Goal: Find specific page/section: Find specific page/section

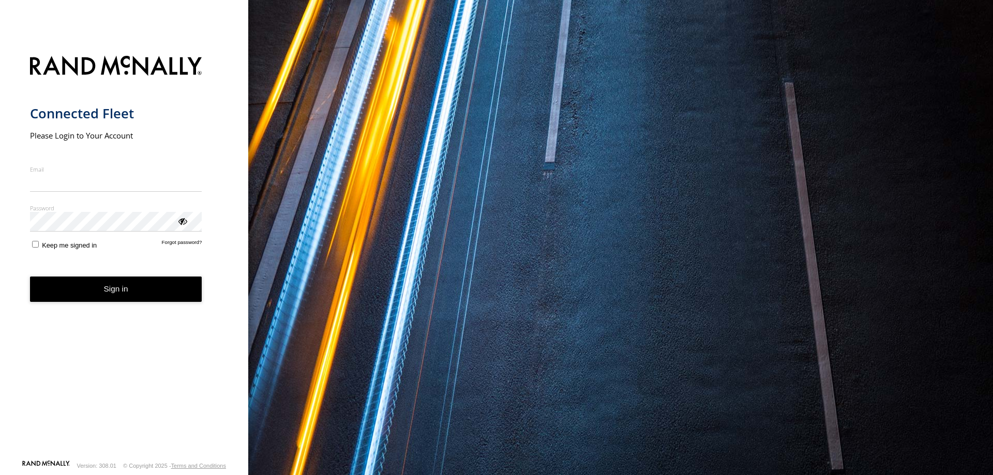
type input "**********"
click at [119, 299] on button "Sign in" at bounding box center [116, 289] width 172 height 25
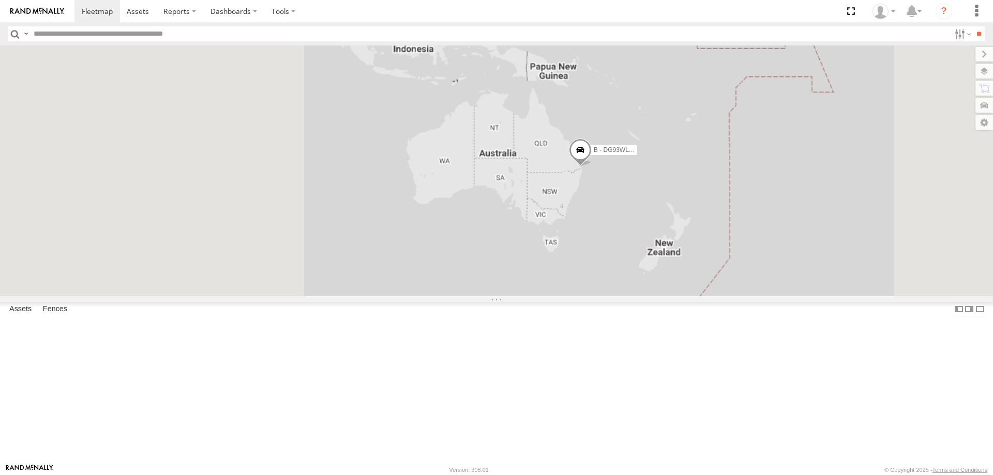
click at [196, 33] on input "text" at bounding box center [489, 33] width 921 height 15
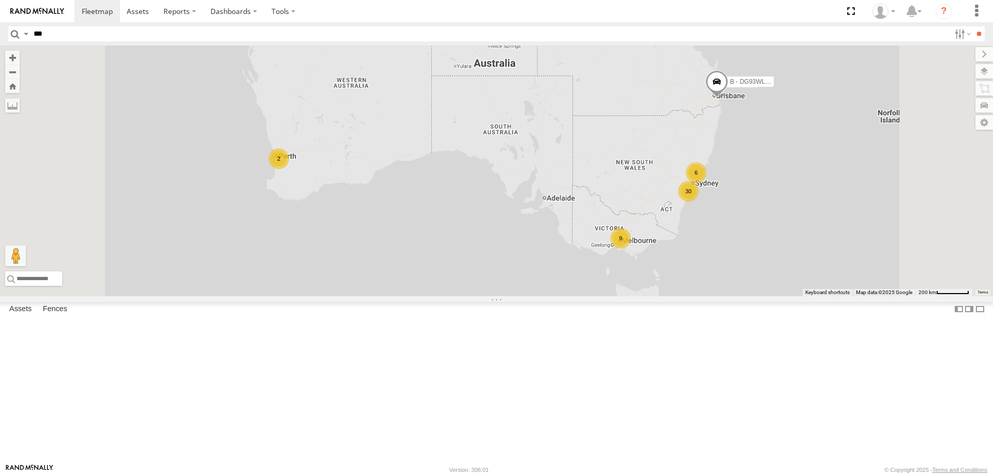
click at [973, 26] on input "**" at bounding box center [979, 33] width 12 height 15
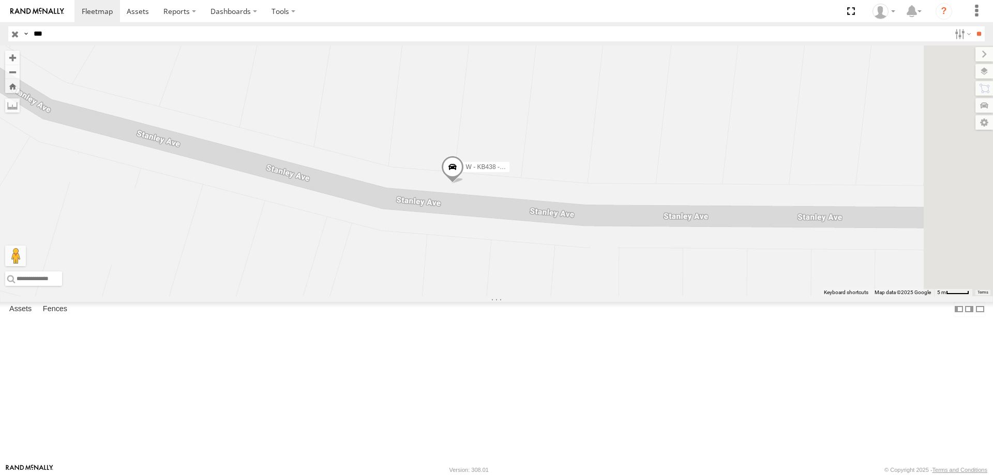
drag, startPoint x: 601, startPoint y: 240, endPoint x: 582, endPoint y: 280, distance: 44.2
click at [582, 280] on div "W - KB438 - [PERSON_NAME]" at bounding box center [496, 171] width 993 height 251
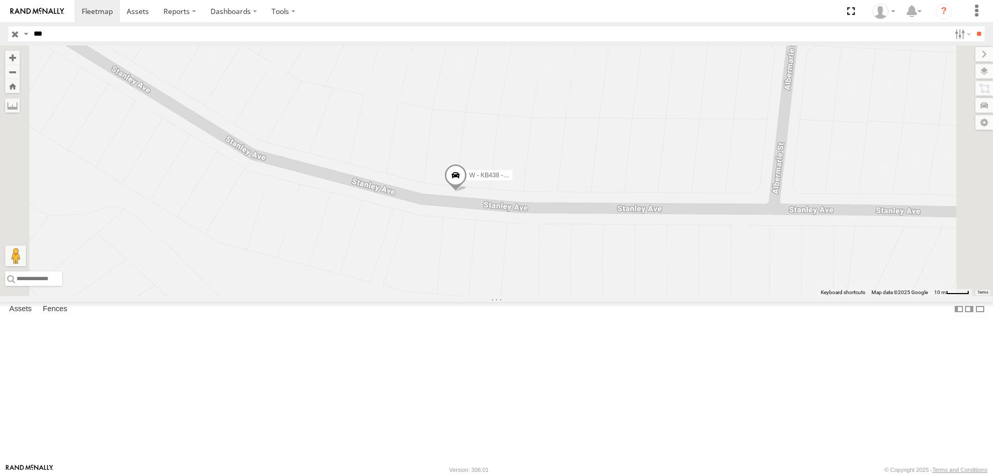
drag, startPoint x: 58, startPoint y: 36, endPoint x: 0, endPoint y: 35, distance: 58.0
click at [3, 35] on header "Search Query Asset ID Asset Label Registration Manufacturer Model VIN Job ID" at bounding box center [496, 33] width 993 height 23
click at [973, 26] on input "**" at bounding box center [979, 33] width 12 height 15
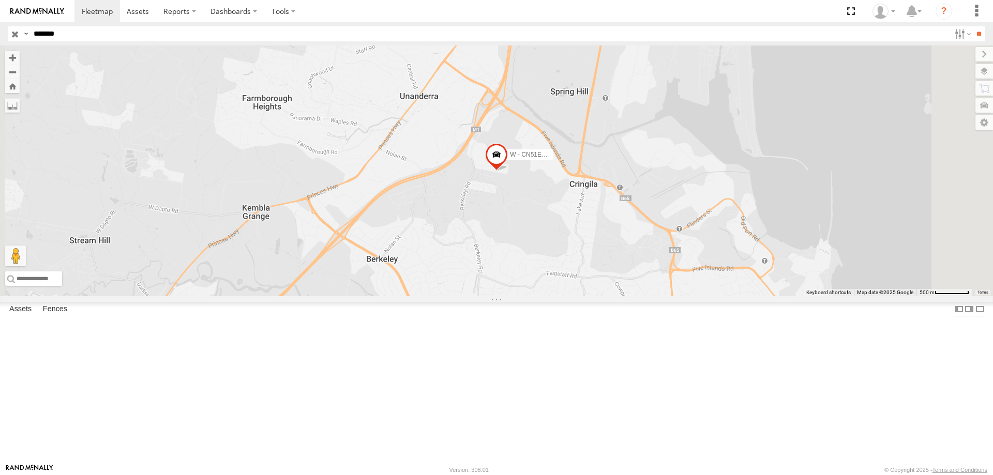
drag, startPoint x: 17, startPoint y: 35, endPoint x: 0, endPoint y: 35, distance: 16.6
click at [0, 35] on header "Search Query Asset ID Asset Label Registration Manufacturer Model VIN Job ID" at bounding box center [496, 33] width 993 height 23
type input "******"
click at [973, 26] on input "**" at bounding box center [979, 33] width 12 height 15
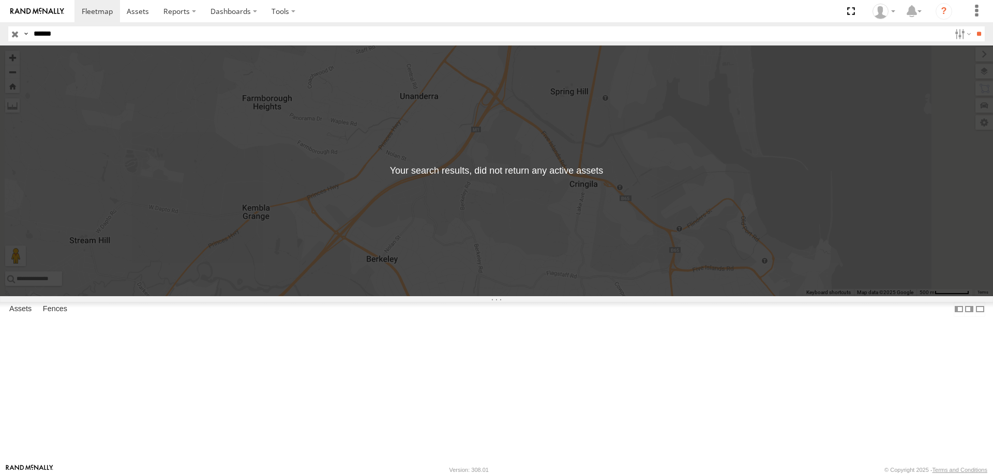
click at [13, 32] on input "button" at bounding box center [14, 33] width 13 height 15
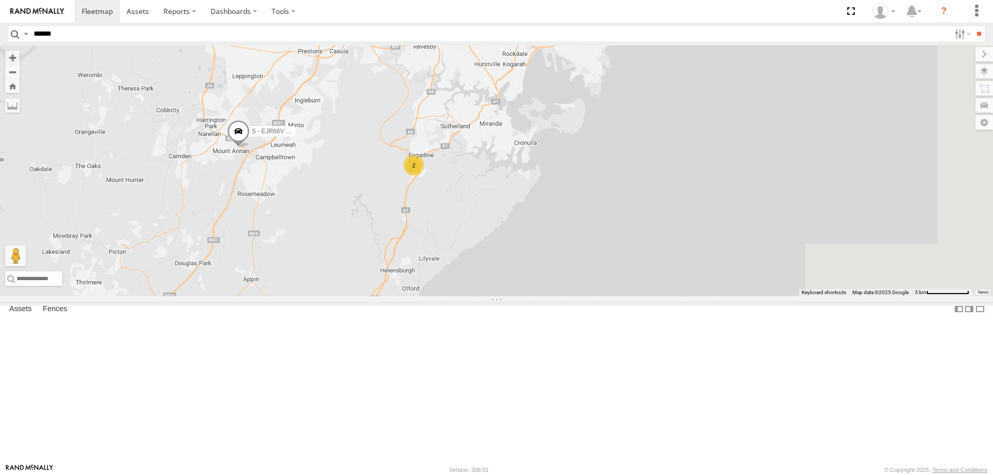
drag, startPoint x: 778, startPoint y: 295, endPoint x: 565, endPoint y: 204, distance: 231.6
click at [566, 207] on div "B - DG93WL - [PERSON_NAME] C - FFZ14X- [PERSON_NAME] S - EJR66V - [PERSON_NAME]…" at bounding box center [496, 171] width 993 height 251
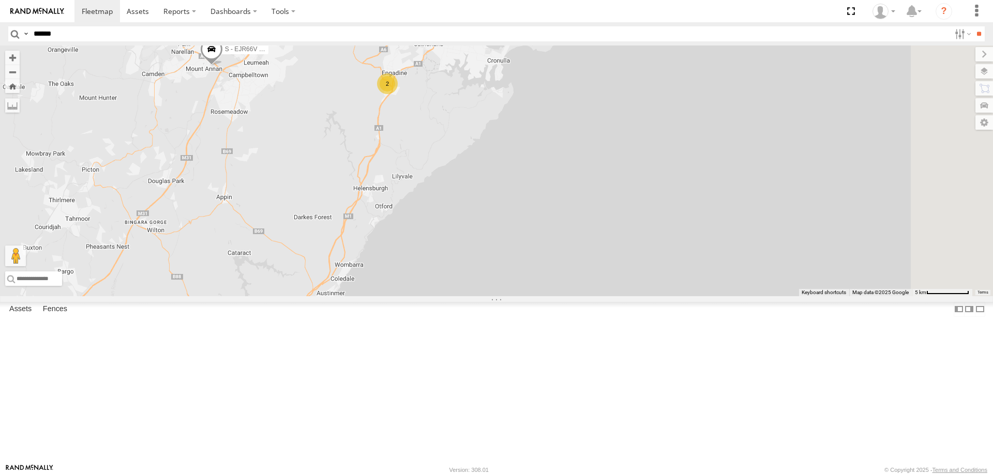
drag, startPoint x: 552, startPoint y: 240, endPoint x: 577, endPoint y: 132, distance: 111.1
click at [577, 133] on div "B - DG93WL - [PERSON_NAME] C - FFZ14X- [PERSON_NAME] S - EJR66V - [PERSON_NAME]…" at bounding box center [496, 171] width 993 height 251
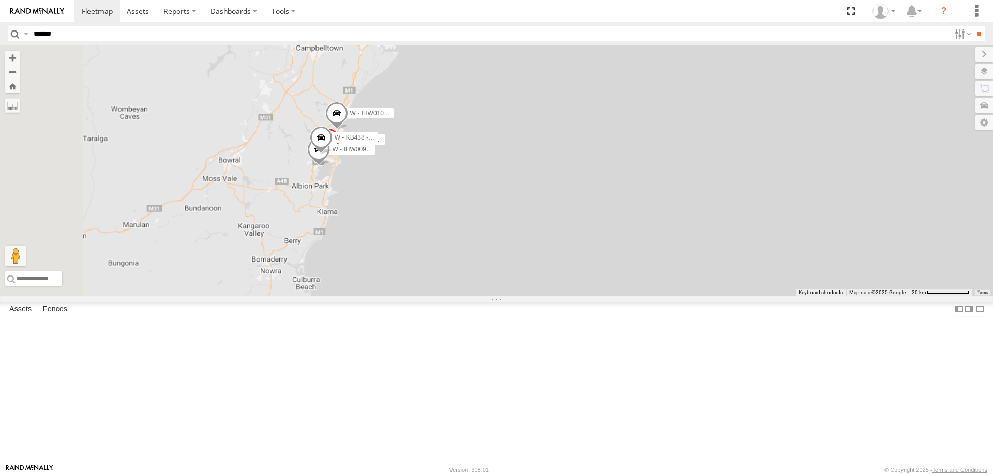
drag, startPoint x: 438, startPoint y: 278, endPoint x: 450, endPoint y: 209, distance: 69.8
click at [450, 209] on div "B - DG93WL - [PERSON_NAME] C - FFZ14X- [PERSON_NAME] S - EJR66V - [PERSON_NAME]…" at bounding box center [496, 171] width 993 height 251
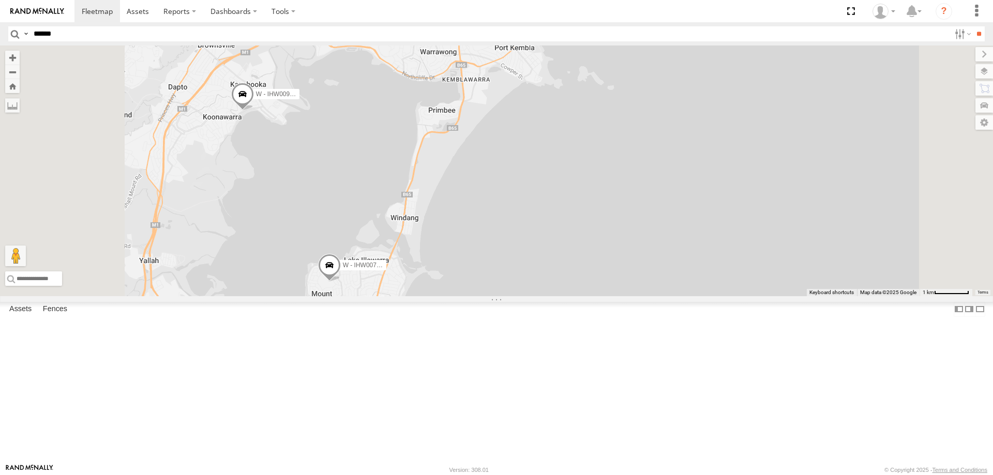
drag, startPoint x: 477, startPoint y: 199, endPoint x: 473, endPoint y: 295, distance: 96.8
click at [473, 295] on div "B - DG93WL - [PERSON_NAME] C - FFZ14X- [PERSON_NAME] S - EJR66V - [PERSON_NAME]…" at bounding box center [496, 171] width 993 height 251
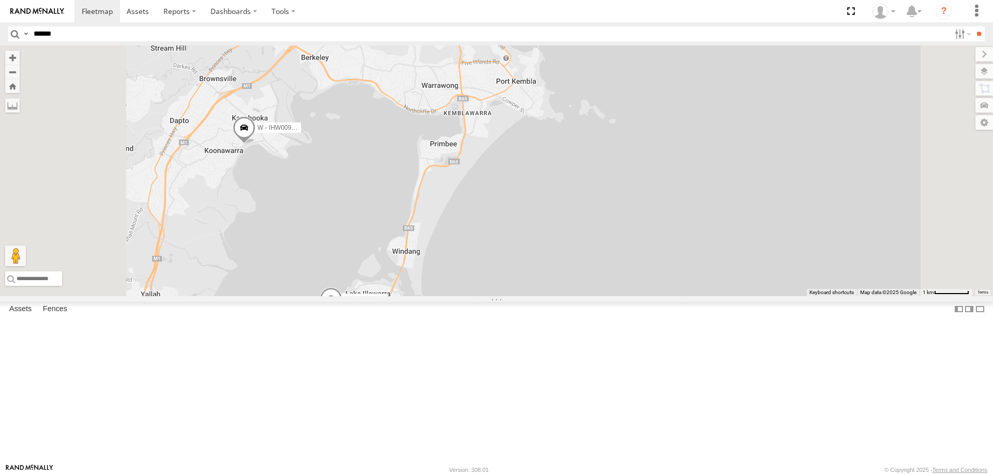
drag, startPoint x: 489, startPoint y: 255, endPoint x: 490, endPoint y: 361, distance: 105.5
click at [490, 296] on div "B - DG93WL - [PERSON_NAME] C - FFZ14X- [PERSON_NAME] S - EJR66V - [PERSON_NAME]…" at bounding box center [496, 171] width 993 height 251
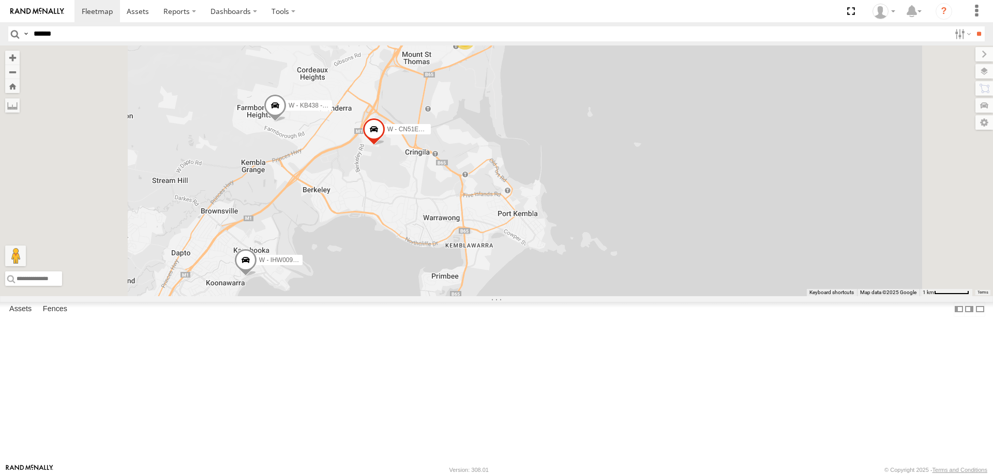
drag, startPoint x: 525, startPoint y: 241, endPoint x: 496, endPoint y: 320, distance: 84.3
click at [496, 296] on div "B - DG93WL - [PERSON_NAME] C - FFZ14X- [PERSON_NAME] S - EJR66V - [PERSON_NAME]…" at bounding box center [496, 171] width 993 height 251
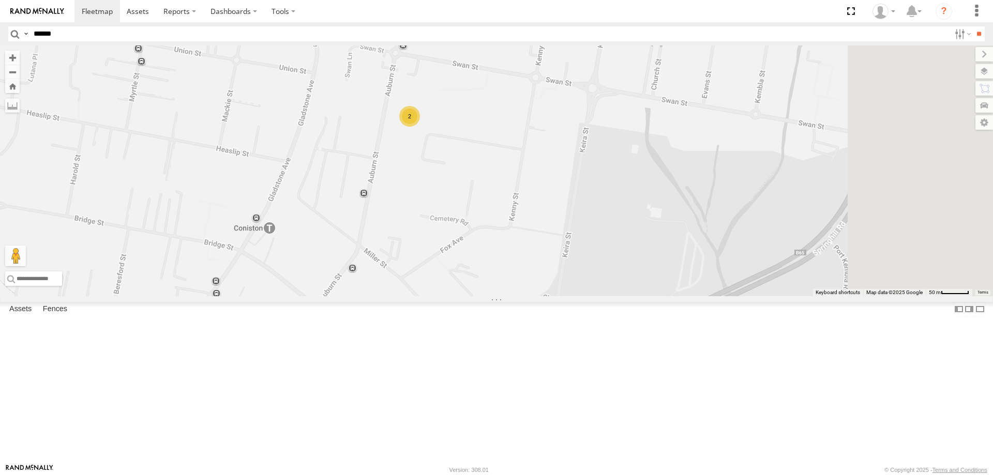
drag, startPoint x: 635, startPoint y: 160, endPoint x: 536, endPoint y: 252, distance: 134.7
click at [536, 252] on div "2" at bounding box center [496, 171] width 993 height 251
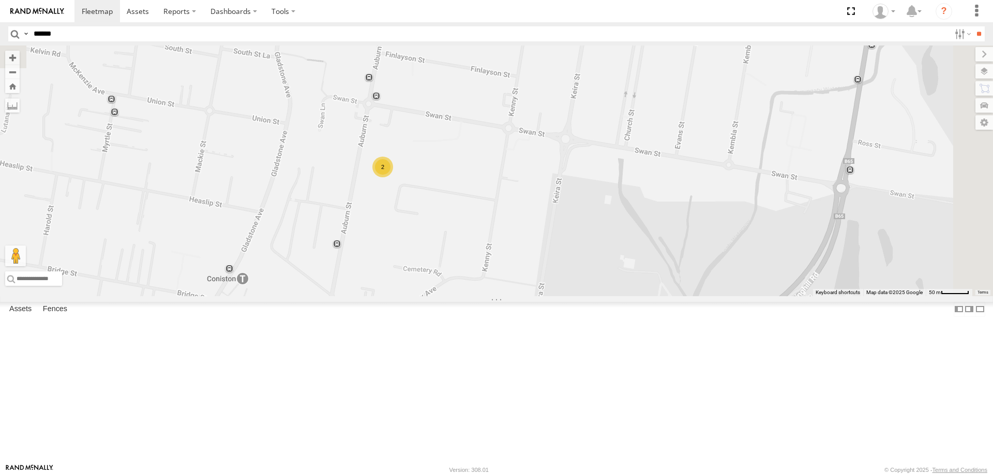
drag, startPoint x: 501, startPoint y: 174, endPoint x: 473, endPoint y: 107, distance: 73.1
click at [489, 182] on div "2" at bounding box center [496, 171] width 993 height 251
